Goal: Information Seeking & Learning: Learn about a topic

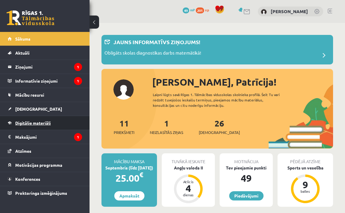
click at [41, 125] on span "Digitālie materiāli" at bounding box center [33, 122] width 36 height 5
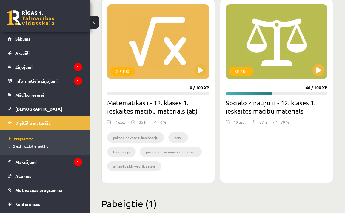
scroll to position [1795, 0]
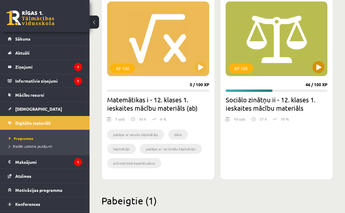
click at [319, 67] on button at bounding box center [319, 67] width 12 height 12
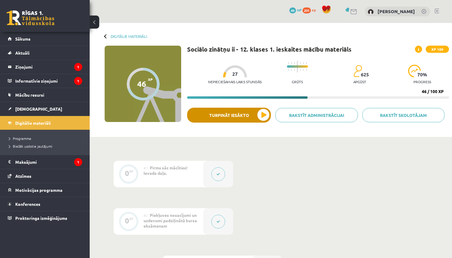
click at [245, 113] on button "Turpināt iesākto" at bounding box center [229, 115] width 84 height 15
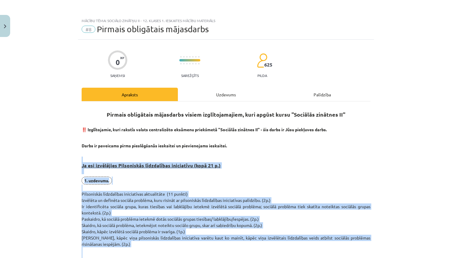
drag, startPoint x: 232, startPoint y: 224, endPoint x: 69, endPoint y: 160, distance: 175.1
click at [69, 160] on div "Mācību tēma: Sociālo zinātņu ii - 12. klases 1. ieskaites mācību materiāls #8 P…" at bounding box center [226, 129] width 452 height 258
copy div "Ja esi izvēlējies Pilsoniskās līdzdalības iniciatīvu (kopā 21 p.) 1. uzdevums. …"
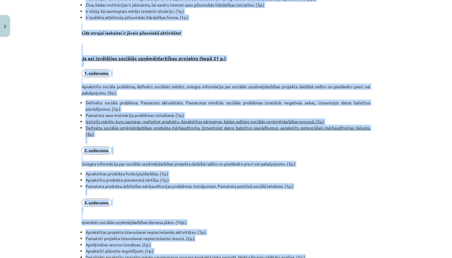
scroll to position [406, 0]
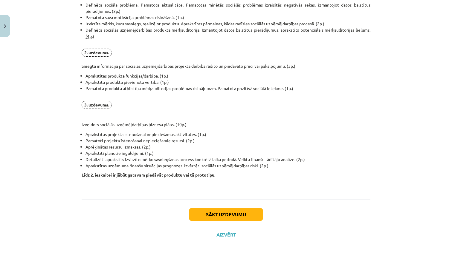
click at [109, 213] on div "Sākt uzdevumu Aizvērt" at bounding box center [226, 221] width 289 height 42
click at [200, 213] on button "Sākt uzdevumu" at bounding box center [226, 214] width 74 height 13
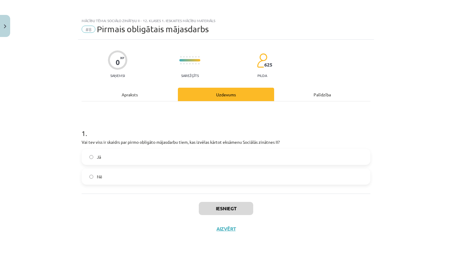
click at [205, 157] on label "Jā" at bounding box center [225, 157] width 287 height 15
click at [226, 211] on button "Iesniegt" at bounding box center [226, 208] width 54 height 13
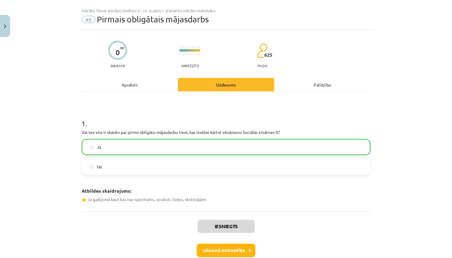
scroll to position [11, 0]
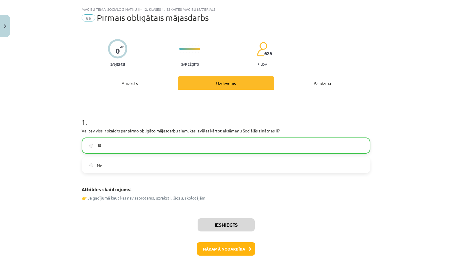
click at [228, 213] on button "Nākamā nodarbība" at bounding box center [226, 250] width 59 height 14
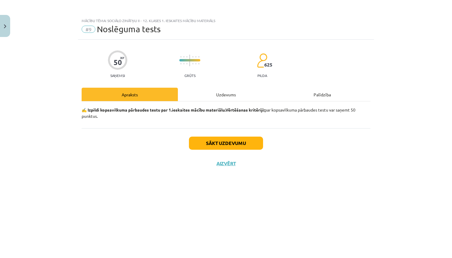
scroll to position [0, 0]
click at [204, 147] on button "Sākt uzdevumu" at bounding box center [226, 143] width 74 height 13
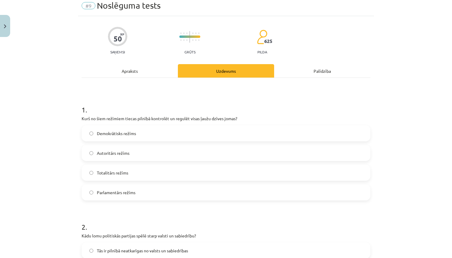
scroll to position [25, 0]
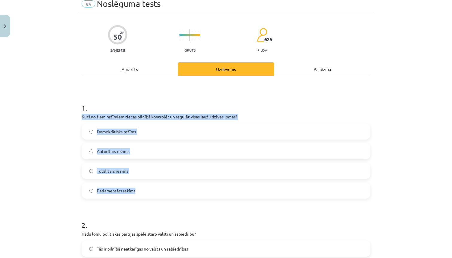
drag, startPoint x: 145, startPoint y: 191, endPoint x: 81, endPoint y: 116, distance: 98.3
copy div "Kurš no šiem režīmiem tiecas pilnībā kontrolēt un regulēt visas ļaužu dzīves jo…"
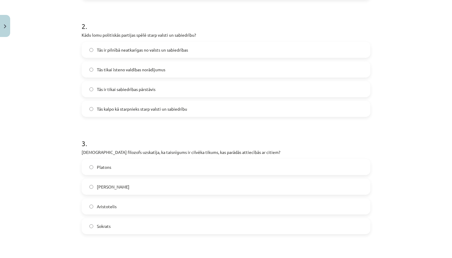
scroll to position [231, 0]
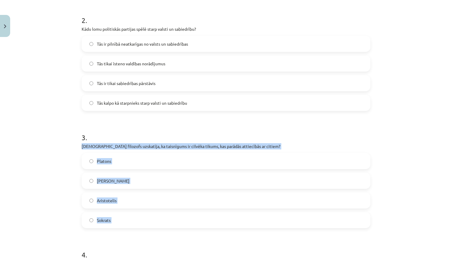
drag, startPoint x: 79, startPoint y: 145, endPoint x: 152, endPoint y: 243, distance: 122.1
copy div "Kurš filozofs uzskatīja, ka taisnīgums ir cilvēka tikums, kas parādās attiecībā…"
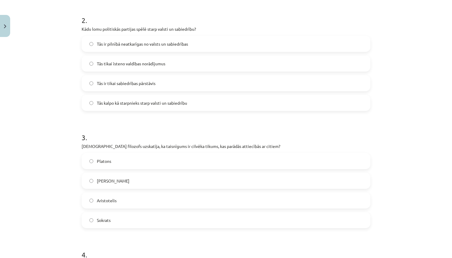
click at [59, 208] on div "Mācību tēma: Sociālo zinātņu ii - 12. klases 1. ieskaites mācību materiāls #9 N…" at bounding box center [226, 129] width 452 height 258
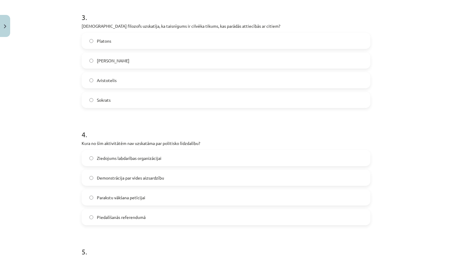
scroll to position [359, 0]
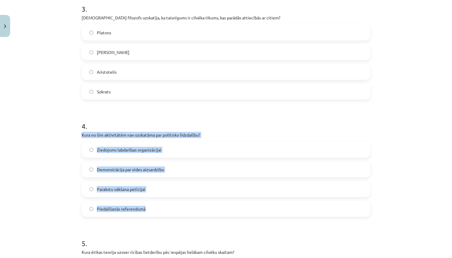
drag, startPoint x: 154, startPoint y: 210, endPoint x: 79, endPoint y: 135, distance: 106.0
copy div "Kura no šīm aktivitātēm nav uzskatāma par politisko līdzdalību? Ziedojums labda…"
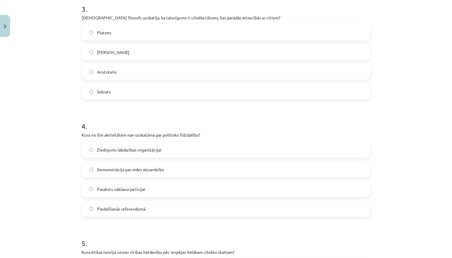
click at [229, 94] on label "Sokrats" at bounding box center [225, 91] width 287 height 15
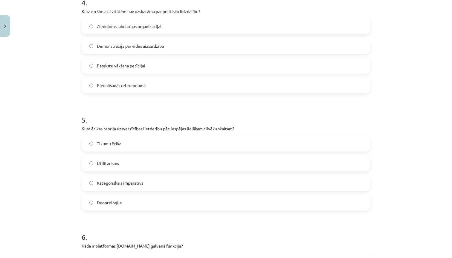
scroll to position [486, 0]
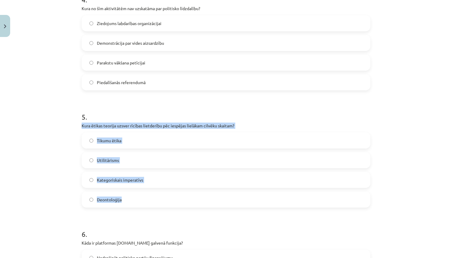
drag, startPoint x: 135, startPoint y: 203, endPoint x: 79, endPoint y: 125, distance: 96.0
click at [79, 125] on div "50 XP Saņemsi Grūts 625 pilda Apraksts Uzdevums Palīdzība 1 . Kurš no šiem režī…" at bounding box center [226, 201] width 296 height 1295
copy div "Kura ētikas teorija uzsver rīcības lietderību pēc iespējas lielākam cilvēku ska…"
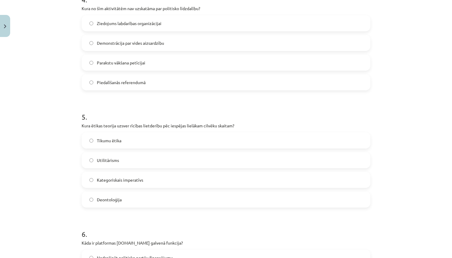
click at [55, 125] on div "Mācību tēma: Sociālo zinātņu ii - 12. klases 1. ieskaites mācību materiāls #9 N…" at bounding box center [226, 129] width 452 height 258
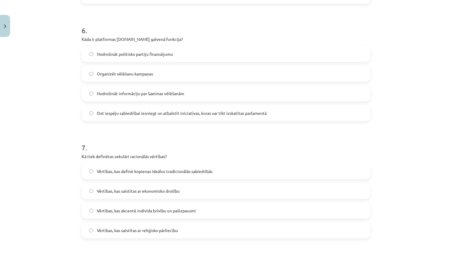
scroll to position [697, 0]
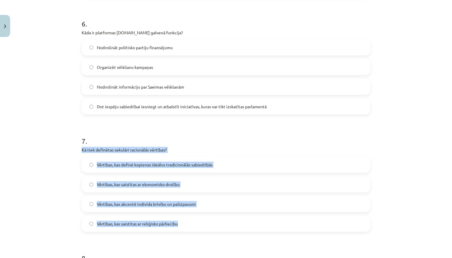
drag, startPoint x: 183, startPoint y: 225, endPoint x: 78, endPoint y: 150, distance: 129.4
click at [78, 150] on div "Mācību tēma: Sociālo zinātņu ii - 12. klases 1. ieskaites mācību materiāls #9 N…" at bounding box center [226, 129] width 452 height 258
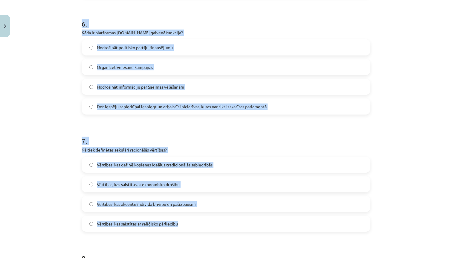
copy form "Demokrātisks režīms Autoritārs režīms Totalitārs režīms Parlamentārs režīms 2 .…"
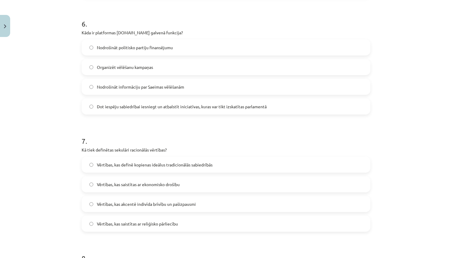
click at [63, 192] on div "Mācību tēma: Sociālo zinātņu ii - 12. klases 1. ieskaites mācību materiāls #9 N…" at bounding box center [226, 129] width 452 height 258
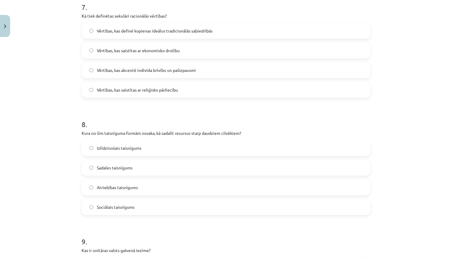
scroll to position [844, 0]
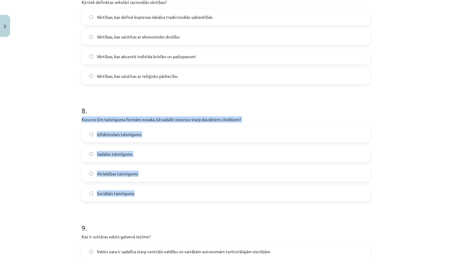
drag, startPoint x: 149, startPoint y: 195, endPoint x: 81, endPoint y: 119, distance: 101.7
copy div "Kura no šīm taisnīguma formām nosaka, kā sadalīt resursus starp daudziem cilvēk…"
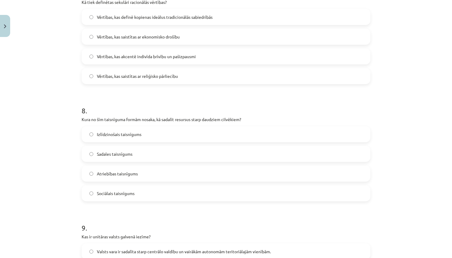
click at [1, 213] on div "Mācību tēma: Sociālo zinātņu ii - 12. klases 1. ieskaites mācību materiāls #9 N…" at bounding box center [226, 129] width 452 height 258
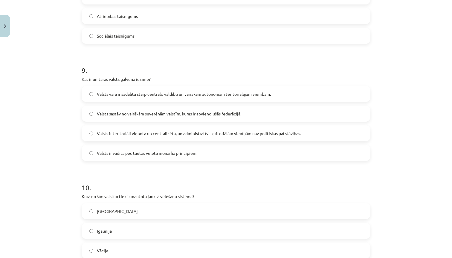
scroll to position [1000, 0]
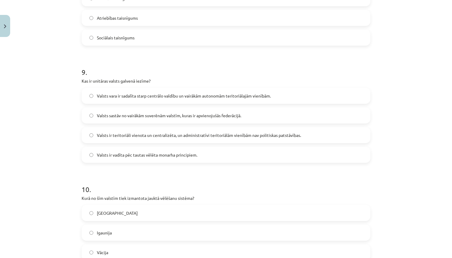
drag, startPoint x: 204, startPoint y: 155, endPoint x: 89, endPoint y: 88, distance: 133.1
click at [89, 88] on div "9 . Kas ir unitāras valsts galvenā iezīme? Valsts vara ir sadalīta starp centrā…" at bounding box center [226, 110] width 289 height 105
drag, startPoint x: 78, startPoint y: 80, endPoint x: 204, endPoint y: 158, distance: 147.9
copy div "Kas ir unitāras valsts galvenā iezīme? Valsts vara ir sadalīta starp centrālo v…"
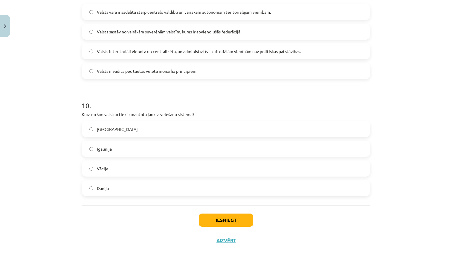
scroll to position [1087, 0]
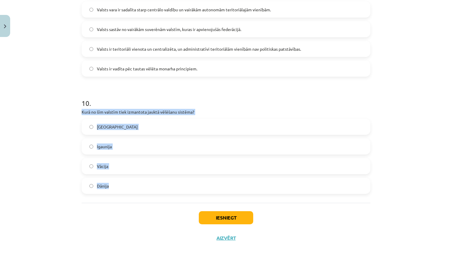
drag, startPoint x: 115, startPoint y: 190, endPoint x: 80, endPoint y: 111, distance: 86.8
copy div "Kurā no šīm valstīm tiek izmantota jauktā vēlēšanu sistēma? ASV Igaunija Vācija…"
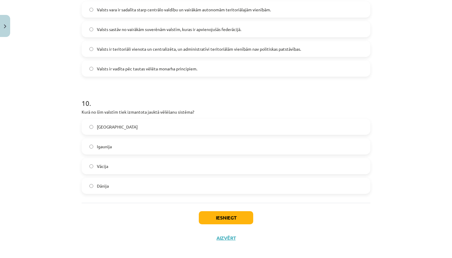
click at [34, 178] on div "Mācību tēma: Sociālo zinātņu ii - 12. klases 1. ieskaites mācību materiāls #9 N…" at bounding box center [226, 129] width 452 height 258
click at [90, 168] on label "Vācija" at bounding box center [225, 166] width 287 height 15
click at [223, 213] on button "Iesniegt" at bounding box center [226, 217] width 54 height 13
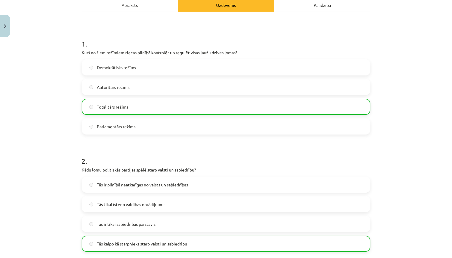
scroll to position [0, 0]
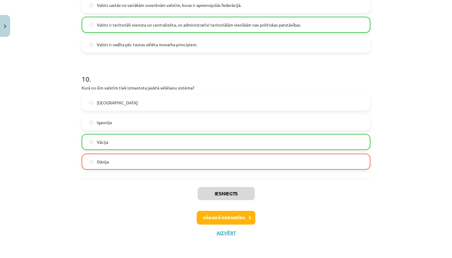
click at [226, 213] on button "Nākamā nodarbība" at bounding box center [226, 218] width 59 height 14
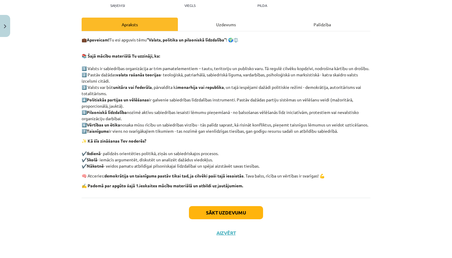
scroll to position [84, 0]
click at [230, 213] on button "Sākt uzdevumu" at bounding box center [226, 212] width 74 height 13
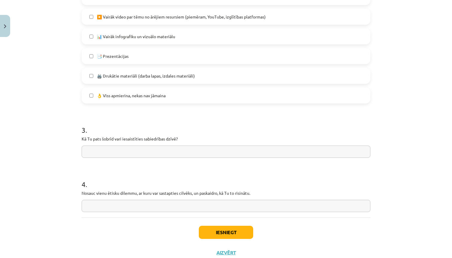
scroll to position [407, 0]
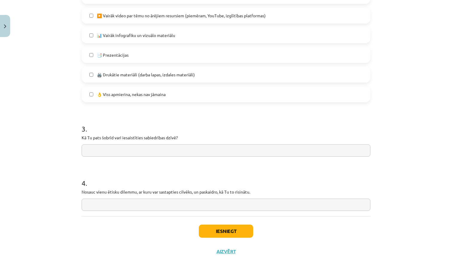
click at [160, 153] on input "text" at bounding box center [226, 151] width 289 height 12
drag, startPoint x: 183, startPoint y: 138, endPoint x: 80, endPoint y: 137, distance: 102.5
copy p "Kā Tu pats šobrīd vari iesaistīties sabiedrības dzīvē?"
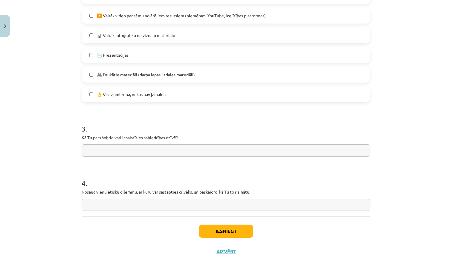
click at [200, 151] on input "text" at bounding box center [226, 151] width 289 height 12
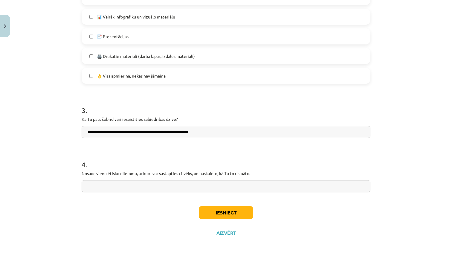
scroll to position [426, 0]
type input "**********"
drag, startPoint x: 255, startPoint y: 173, endPoint x: 80, endPoint y: 173, distance: 174.7
click at [182, 186] on input "text" at bounding box center [226, 186] width 289 height 12
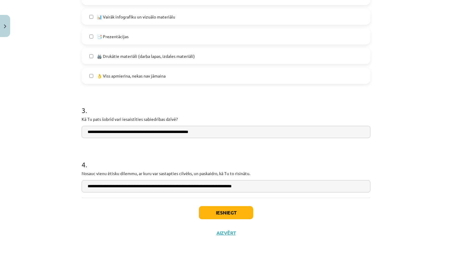
type input "**********"
click at [243, 210] on button "Iesniegt" at bounding box center [226, 212] width 54 height 13
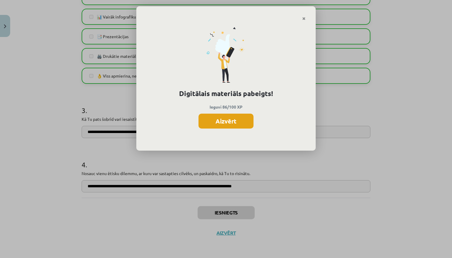
click at [247, 122] on button "Aizvērt" at bounding box center [225, 121] width 55 height 15
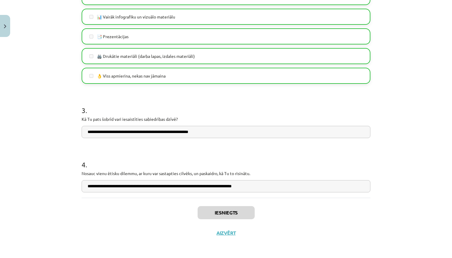
click at [224, 213] on button "Aizvērt" at bounding box center [225, 233] width 23 height 6
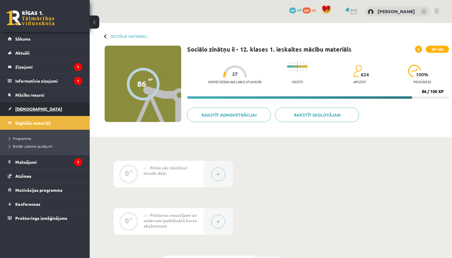
scroll to position [0, 0]
click at [62, 108] on link "[DEMOGRAPHIC_DATA]" at bounding box center [45, 109] width 74 height 14
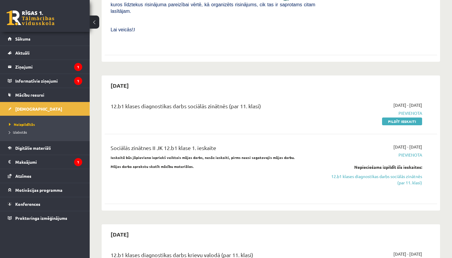
scroll to position [366, 0]
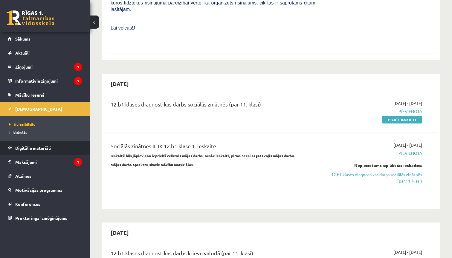
click at [35, 147] on span "Digitālie materiāli" at bounding box center [33, 147] width 36 height 5
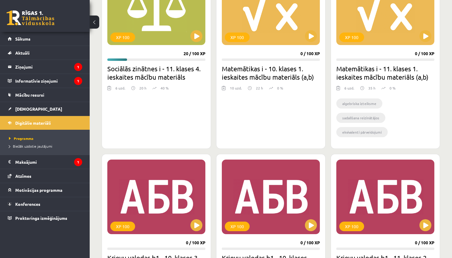
scroll to position [206, 0]
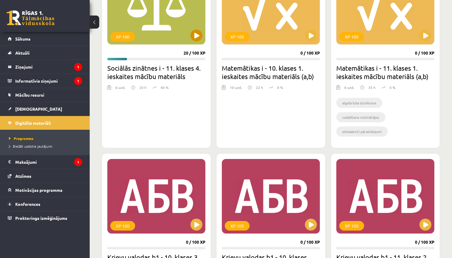
click at [198, 36] on button at bounding box center [196, 36] width 12 height 12
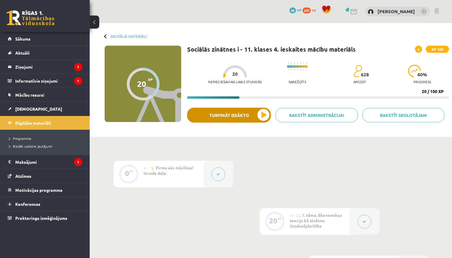
click at [217, 115] on button "Turpināt iesākto" at bounding box center [229, 115] width 84 height 15
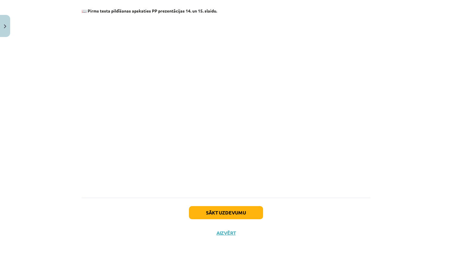
scroll to position [600, 0]
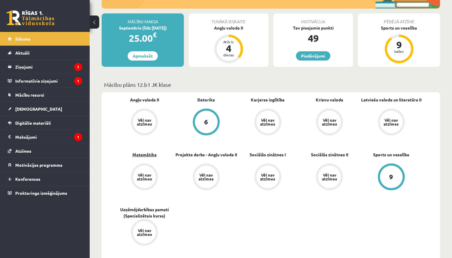
scroll to position [148, 0]
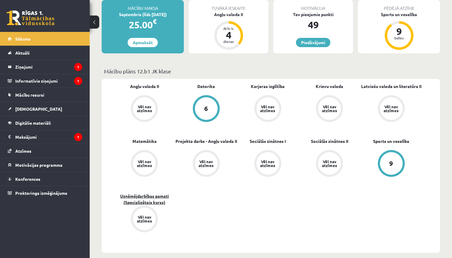
click at [140, 202] on link "Uzņēmējdarbības pamati (Specializētais kurss)" at bounding box center [145, 199] width 62 height 13
click at [35, 99] on link "Mācību resursi" at bounding box center [45, 95] width 74 height 14
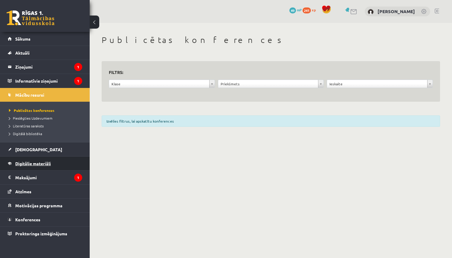
click at [38, 162] on span "Digitālie materiāli" at bounding box center [33, 163] width 36 height 5
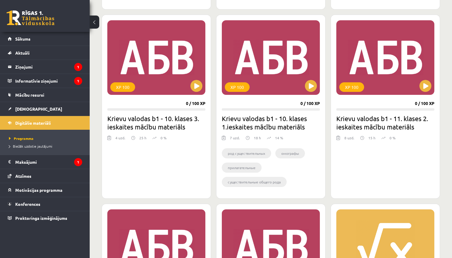
scroll to position [352, 0]
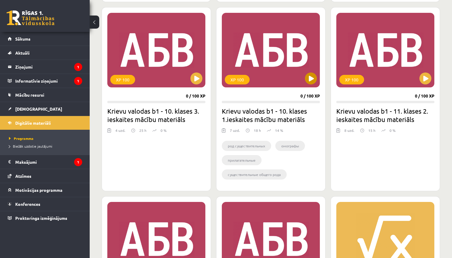
click at [309, 81] on button at bounding box center [311, 79] width 12 height 12
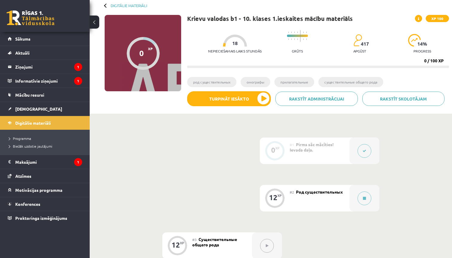
scroll to position [35, 0]
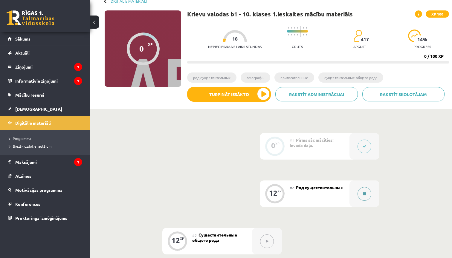
click at [365, 198] on button at bounding box center [364, 194] width 14 height 14
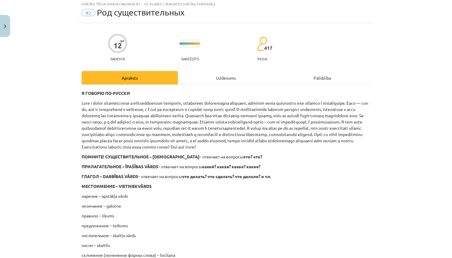
scroll to position [19, 0]
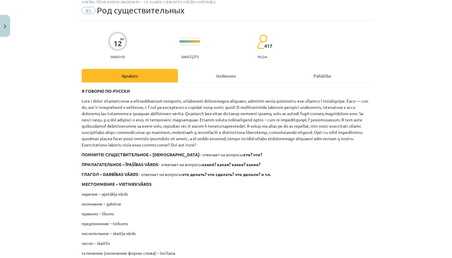
click at [5, 29] on button "Close" at bounding box center [5, 26] width 10 height 22
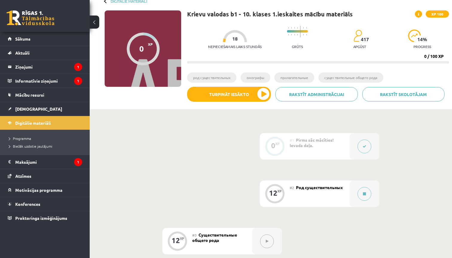
click at [95, 22] on button at bounding box center [95, 22] width 10 height 13
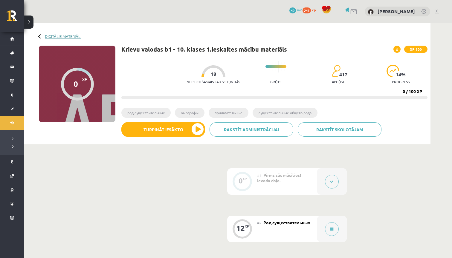
scroll to position [0, 0]
click at [55, 36] on link "Digitālie materiāli" at bounding box center [63, 36] width 36 height 4
